Goal: Check status

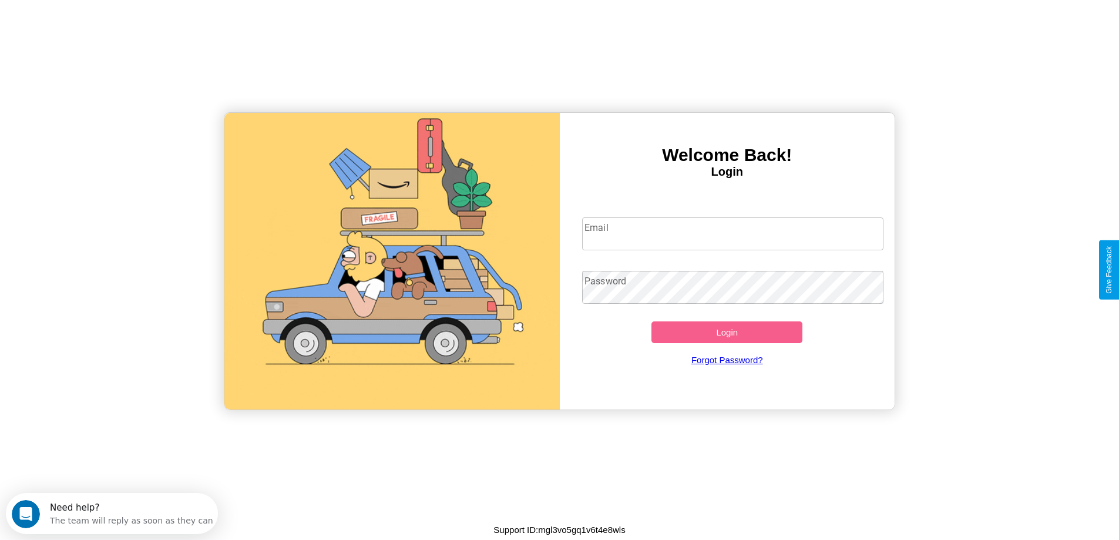
click at [733, 234] on input "Email" at bounding box center [732, 233] width 301 height 33
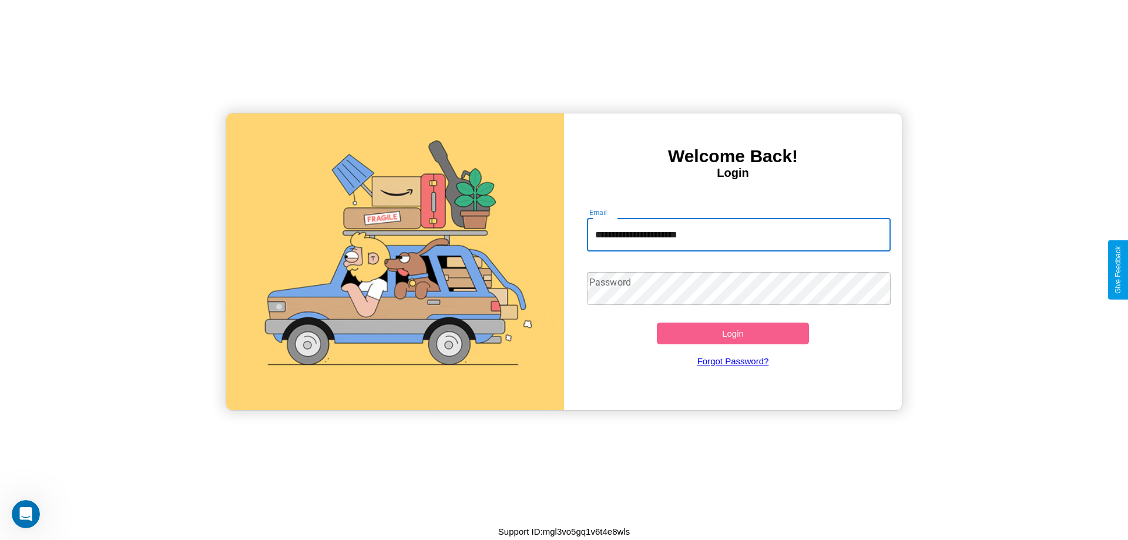
type input "**********"
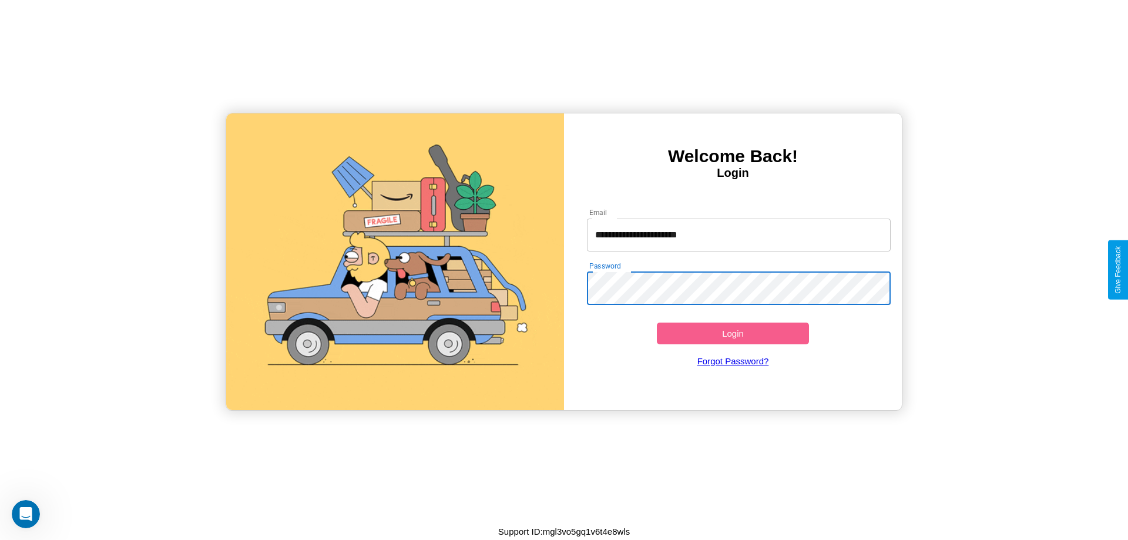
click at [733, 333] on button "Login" at bounding box center [733, 334] width 152 height 22
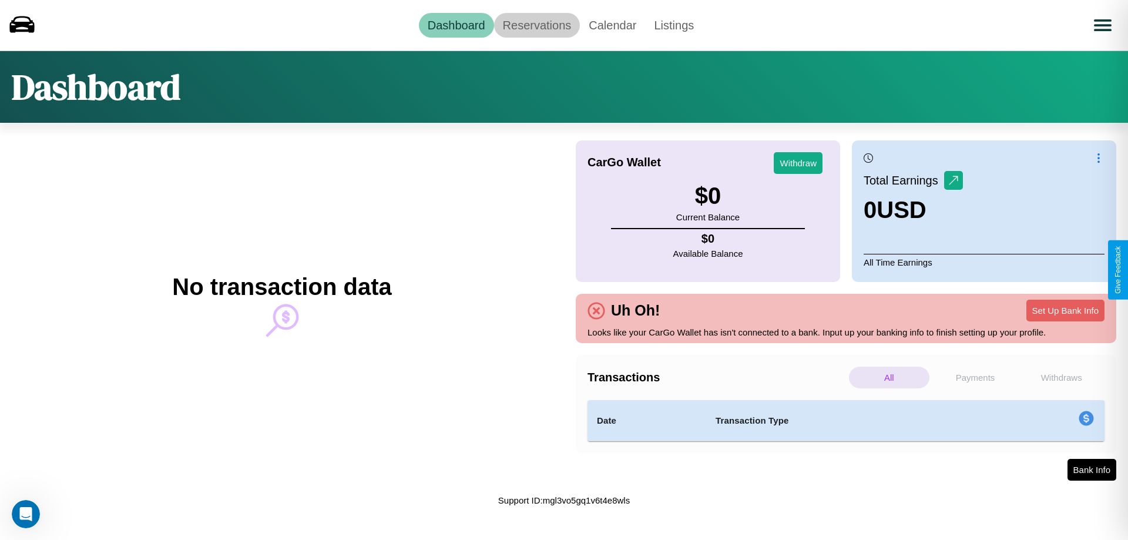
click at [536, 25] on link "Reservations" at bounding box center [537, 25] width 86 height 25
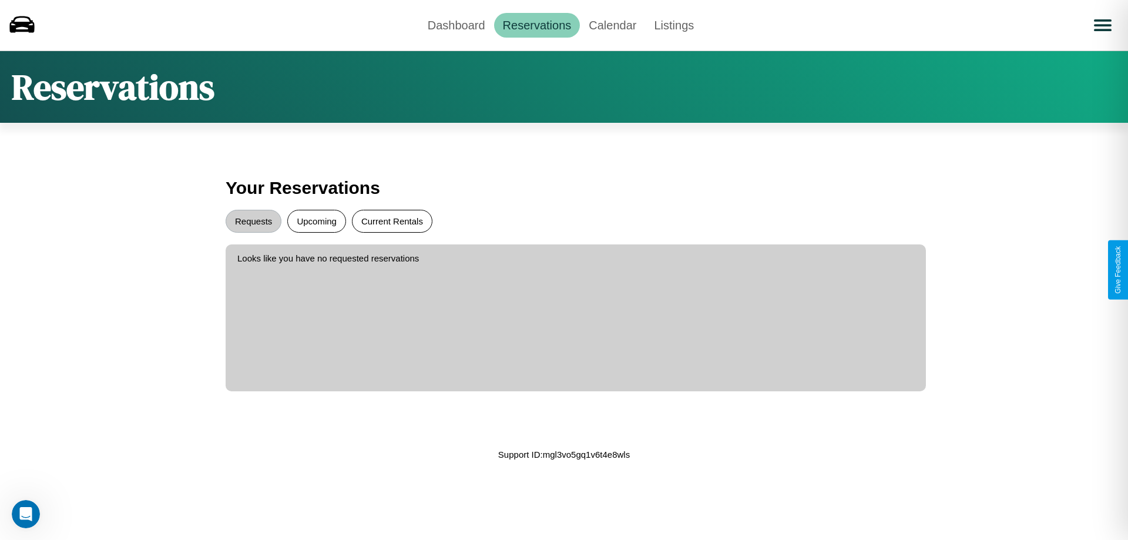
click at [392, 221] on button "Current Rentals" at bounding box center [392, 221] width 80 height 23
click at [317, 221] on button "Upcoming" at bounding box center [316, 221] width 59 height 23
click at [253, 221] on button "Requests" at bounding box center [254, 221] width 56 height 23
click at [612, 25] on link "Calendar" at bounding box center [612, 25] width 65 height 25
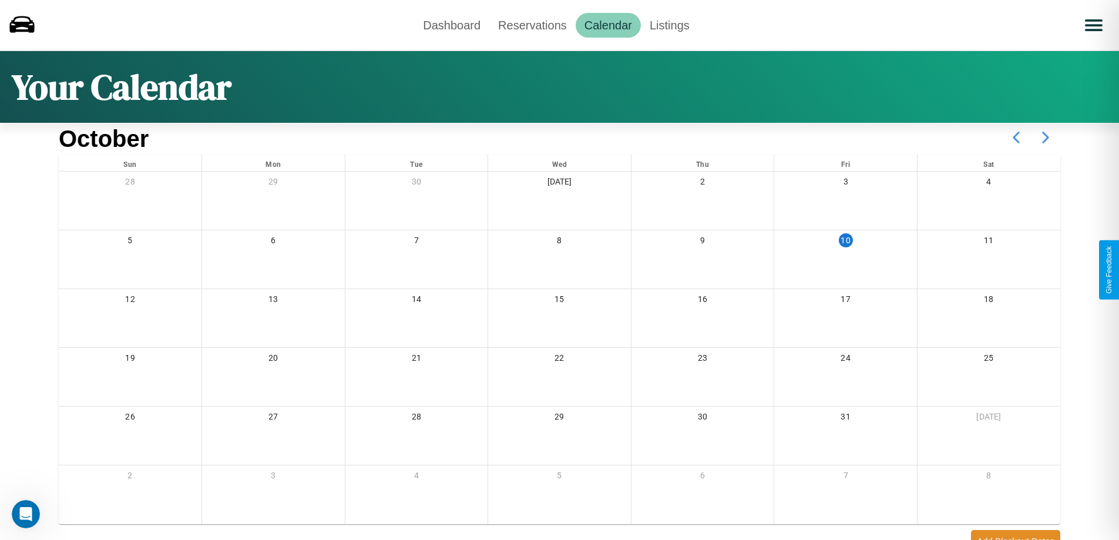
click at [1046, 137] on icon at bounding box center [1045, 137] width 29 height 29
